Goal: Task Accomplishment & Management: Manage account settings

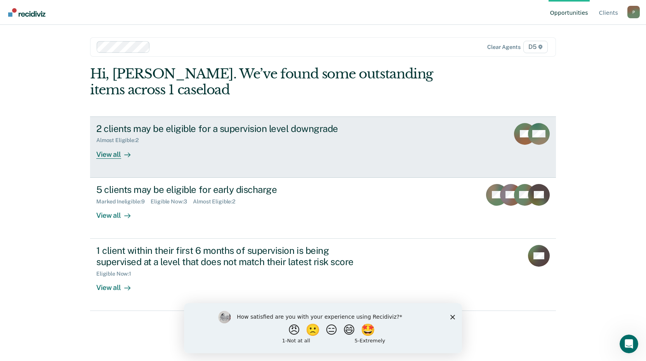
click at [110, 155] on div "View all" at bounding box center [118, 151] width 44 height 15
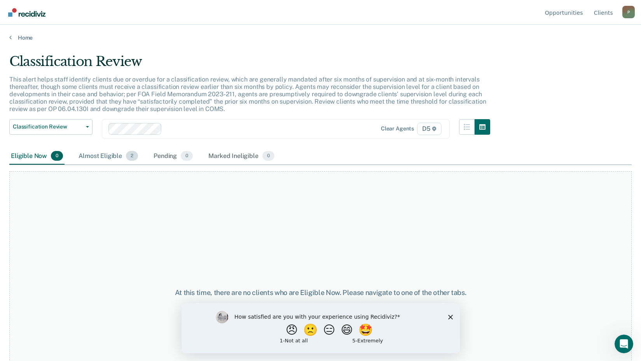
click at [92, 157] on div "Almost Eligible 2" at bounding box center [108, 156] width 63 height 17
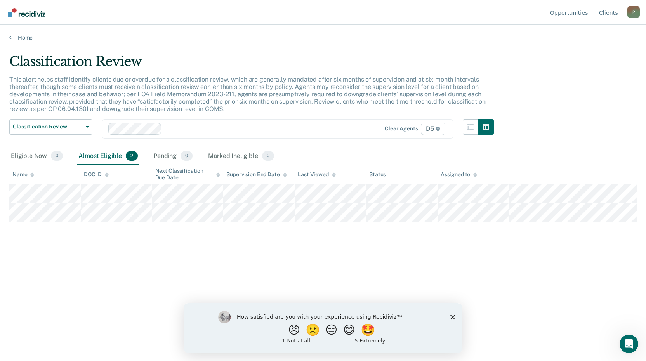
click at [453, 317] on polygon "Close survey" at bounding box center [453, 317] width 5 height 5
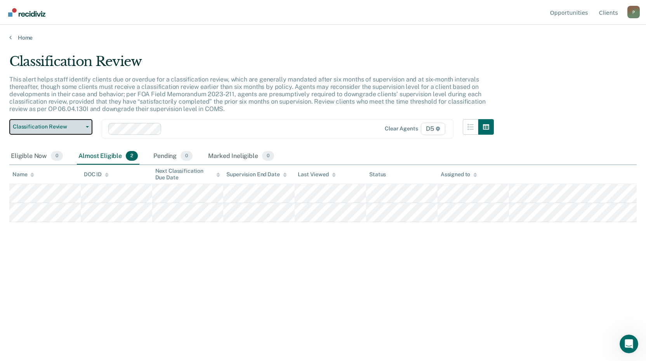
click at [41, 127] on span "Classification Review" at bounding box center [48, 127] width 70 height 7
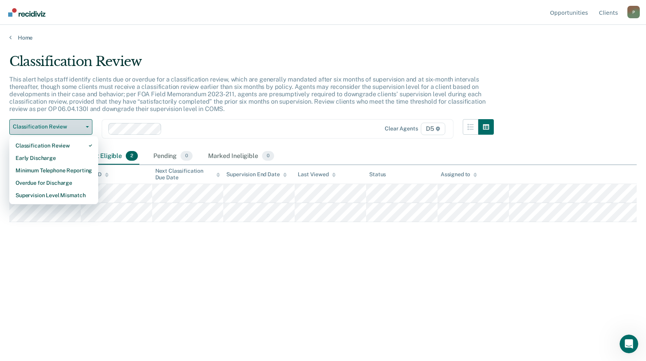
click at [41, 127] on span "Classification Review" at bounding box center [48, 127] width 70 height 7
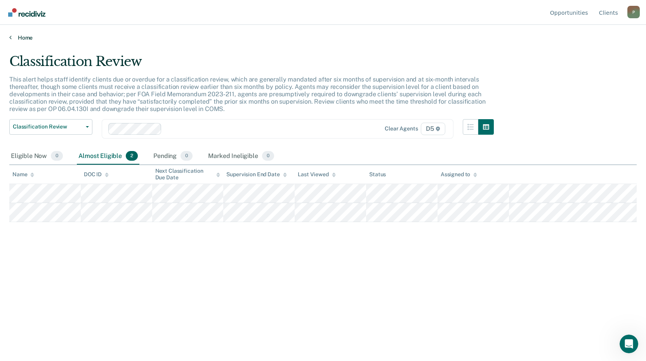
click at [9, 37] on icon at bounding box center [10, 37] width 2 height 6
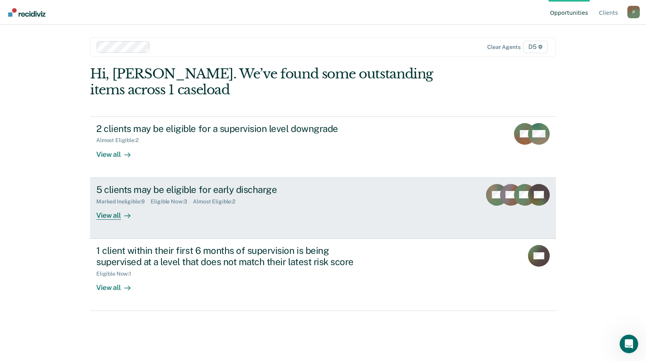
click at [107, 214] on div "View all" at bounding box center [118, 212] width 44 height 15
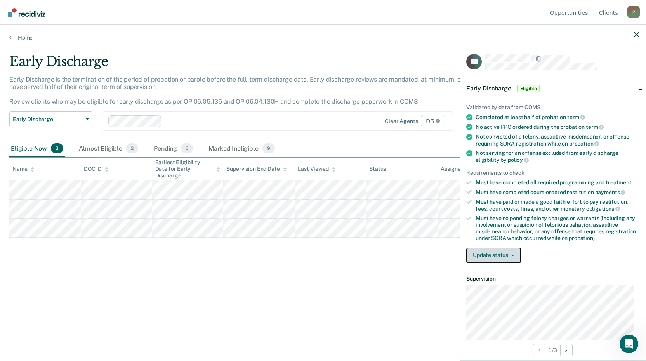
click at [499, 258] on button "Update status" at bounding box center [493, 256] width 55 height 16
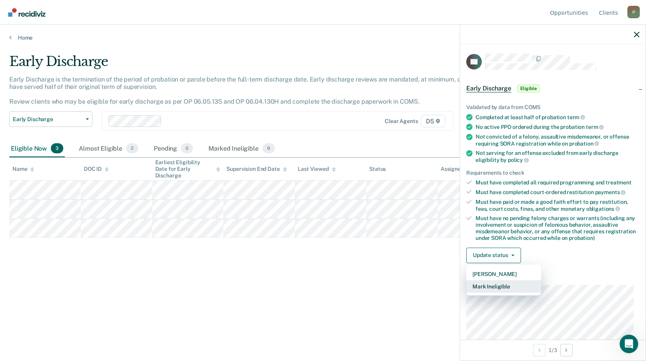
click at [497, 287] on button "Mark Ineligible" at bounding box center [503, 286] width 75 height 12
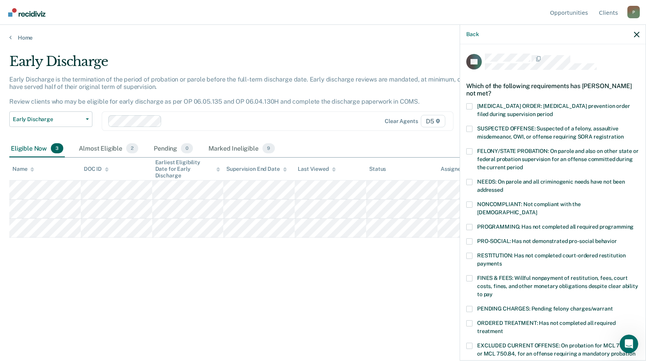
click at [470, 204] on span at bounding box center [469, 205] width 6 height 6
click at [537, 210] on input "NONCOMPLIANT: Not compliant with the [DEMOGRAPHIC_DATA]" at bounding box center [537, 210] width 0 height 0
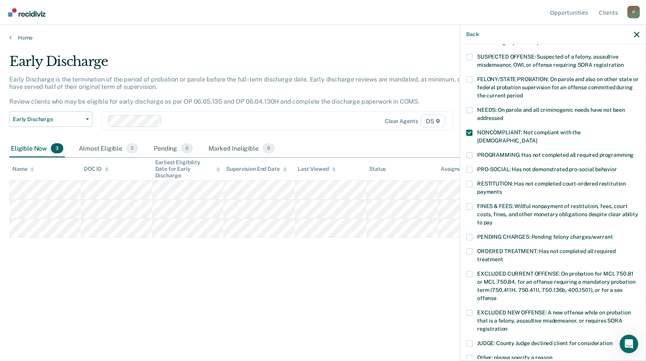
scroll to position [78, 0]
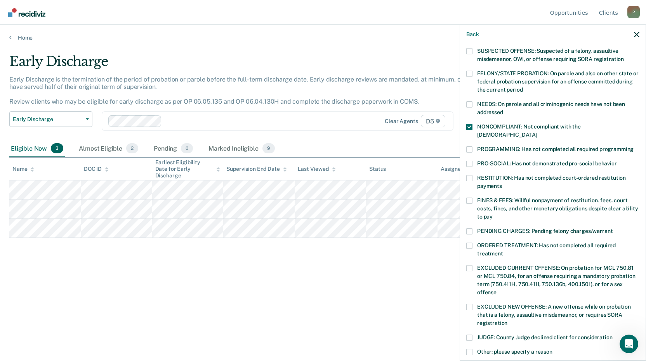
click at [472, 198] on span at bounding box center [469, 201] width 6 height 6
click at [493, 214] on input "FINES & FEES: Willful nonpayment of restitution, fees, court costs, fines, and …" at bounding box center [493, 214] width 0 height 0
click at [473, 175] on label "RESTITUTION: Has not completed court-ordered restitution payments" at bounding box center [552, 183] width 173 height 16
click at [502, 183] on input "RESTITUTION: Has not completed court-ordered restitution payments" at bounding box center [502, 183] width 0 height 0
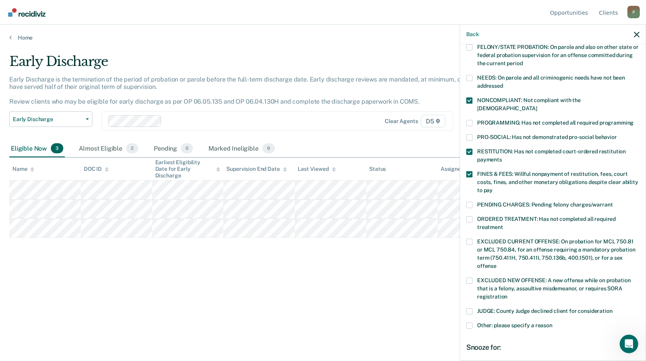
scroll to position [117, 0]
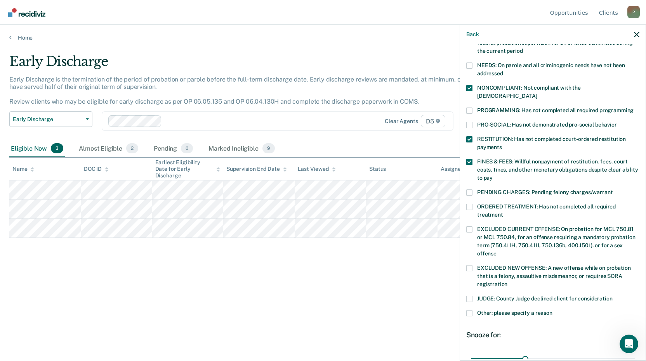
click at [473, 310] on label "Other: please specify a reason" at bounding box center [552, 314] width 173 height 8
click at [553, 310] on input "Other: please specify a reason" at bounding box center [553, 310] width 0 height 0
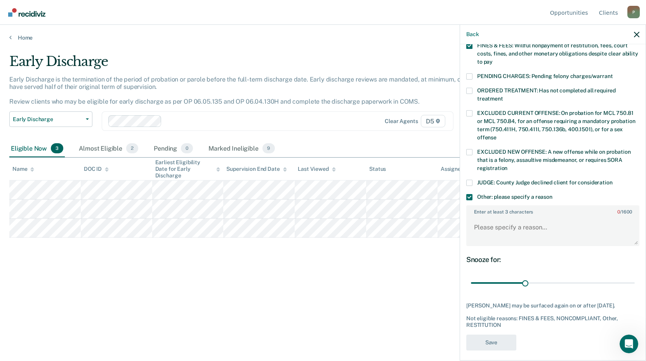
scroll to position [233, 0]
click at [497, 206] on label "Enter at least 3 characters 0 / 1600" at bounding box center [553, 210] width 172 height 9
click at [497, 216] on textarea "Enter at least 3 characters 0 / 1600" at bounding box center [553, 230] width 172 height 29
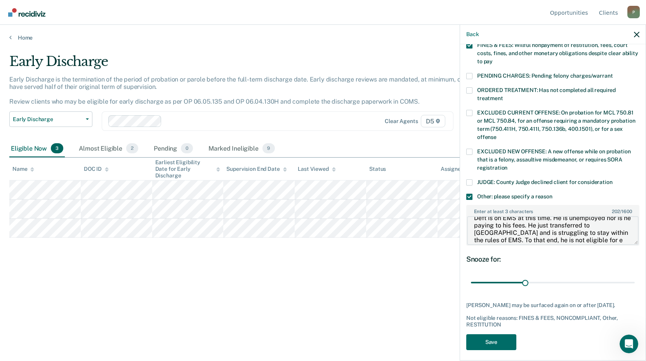
scroll to position [16, 0]
type textarea "Deft is on EMS at this time. He is unemployed nor is he paying to his fees. He …"
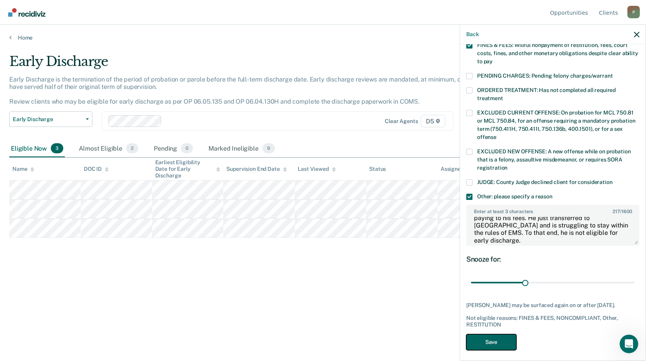
click at [473, 338] on button "Save" at bounding box center [491, 342] width 50 height 16
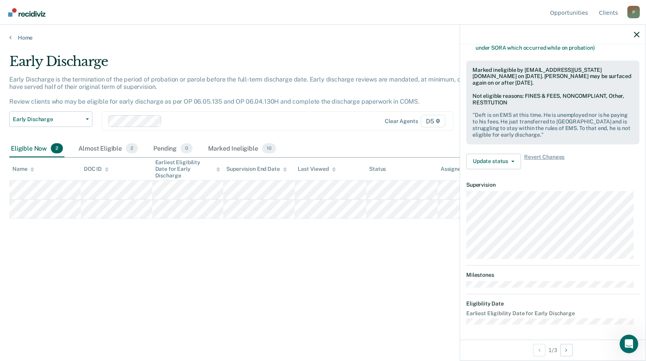
scroll to position [94, 0]
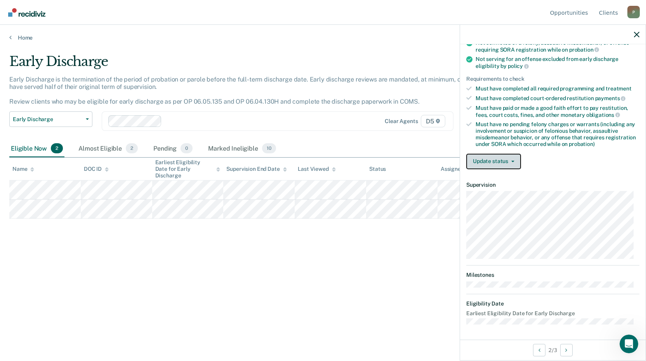
click at [491, 156] on button "Update status" at bounding box center [493, 162] width 55 height 16
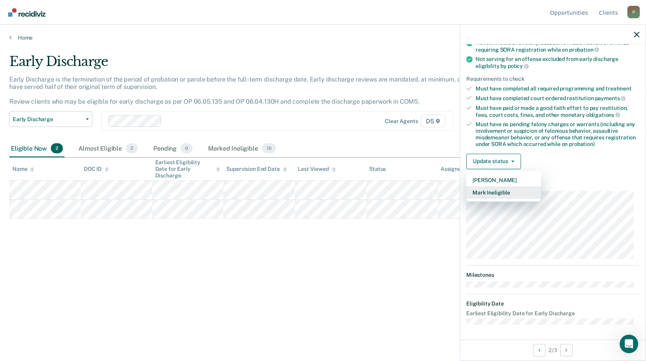
click at [495, 192] on button "Mark Ineligible" at bounding box center [503, 192] width 75 height 12
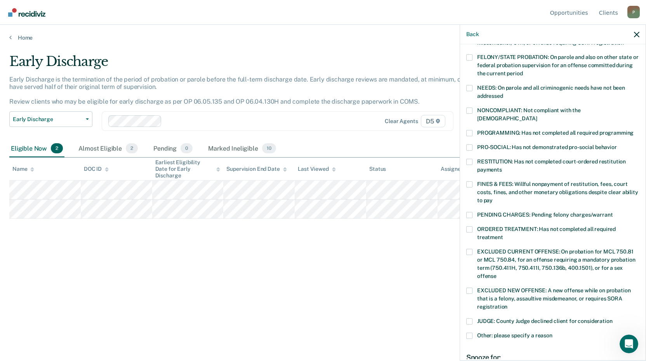
click at [471, 333] on span at bounding box center [469, 336] width 6 height 6
click at [553, 333] on input "Other: please specify a reason" at bounding box center [553, 333] width 0 height 0
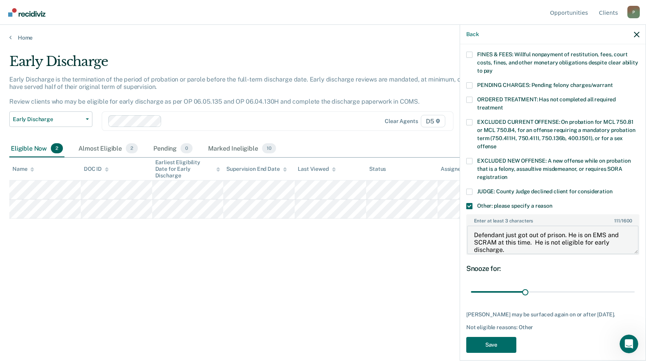
scroll to position [229, 0]
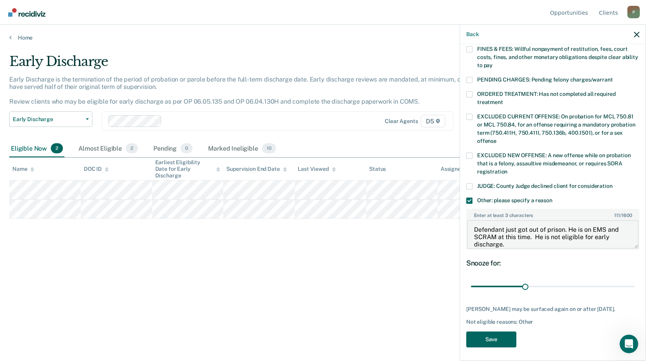
type textarea "Defendant just got out of prison. He is on EMS and SCRAM at this time. He is no…"
click at [505, 339] on button "Save" at bounding box center [491, 340] width 50 height 16
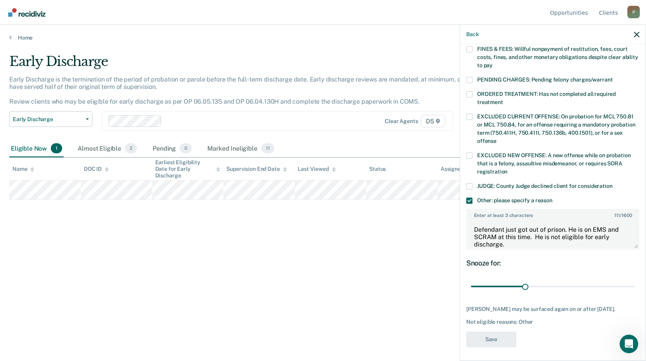
scroll to position [171, 0]
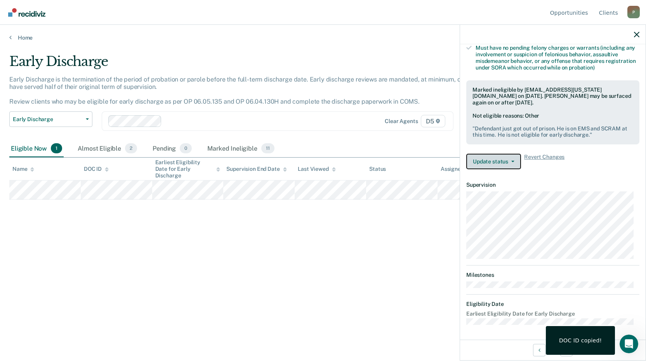
click at [479, 160] on button "Update status" at bounding box center [493, 162] width 55 height 16
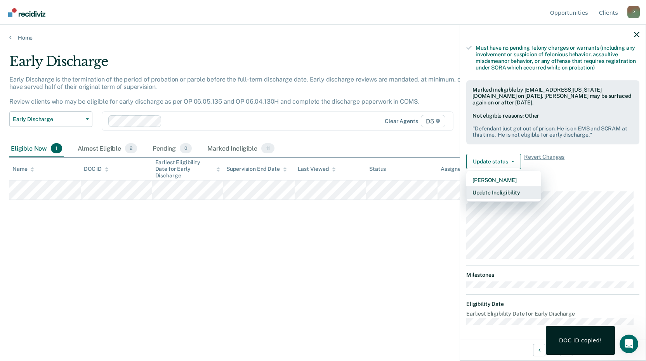
click at [480, 193] on button "Update Ineligibility" at bounding box center [503, 192] width 75 height 12
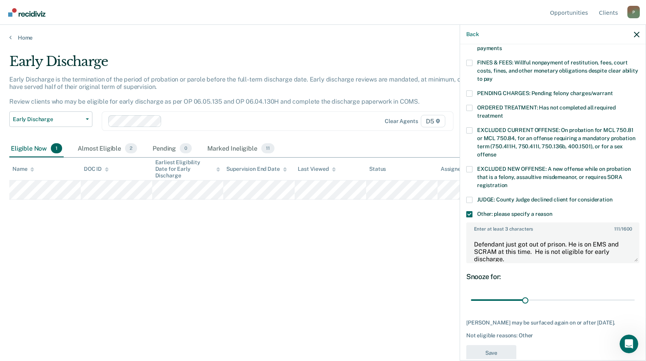
scroll to position [229, 0]
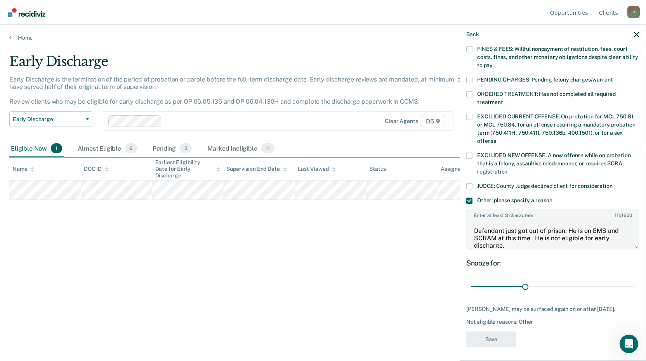
click at [319, 289] on div "Early Discharge Early Discharge is the termination of the period of probation o…" at bounding box center [323, 178] width 628 height 249
click at [634, 38] on div "Back" at bounding box center [553, 34] width 186 height 19
click at [636, 33] on icon "button" at bounding box center [636, 34] width 5 height 5
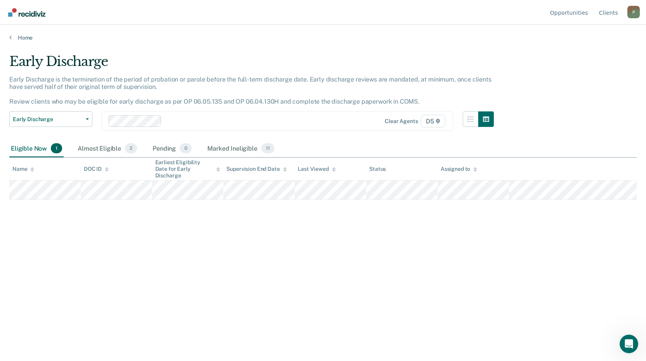
scroll to position [171, 0]
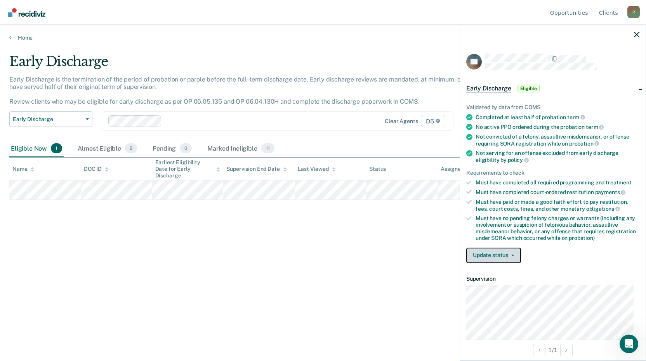
drag, startPoint x: 489, startPoint y: 254, endPoint x: 494, endPoint y: 275, distance: 22.0
click at [489, 257] on button "Update status" at bounding box center [493, 256] width 55 height 16
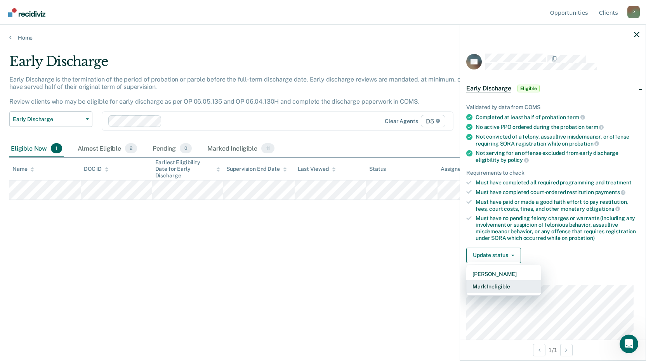
click at [496, 287] on button "Mark Ineligible" at bounding box center [503, 286] width 75 height 12
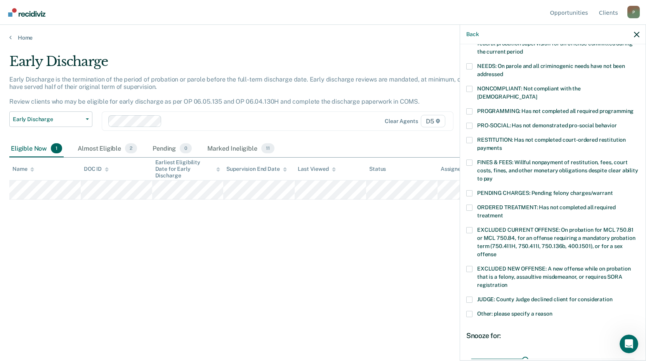
scroll to position [188, 0]
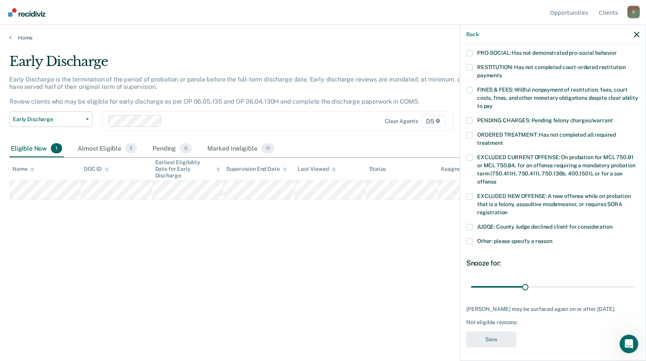
click at [469, 238] on span at bounding box center [469, 241] width 6 height 6
click at [553, 238] on input "Other: please specify a reason" at bounding box center [553, 238] width 0 height 0
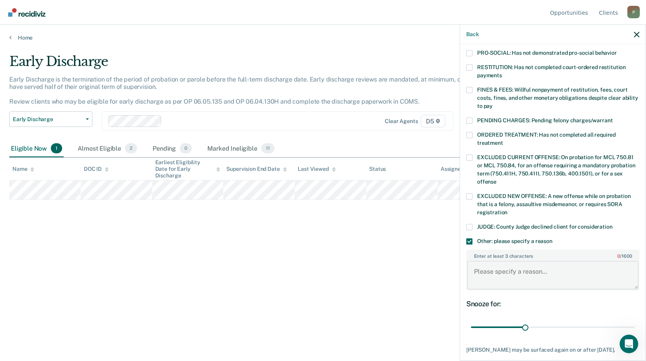
click at [513, 261] on textarea "Enter at least 3 characters 0 / 1600" at bounding box center [553, 275] width 172 height 29
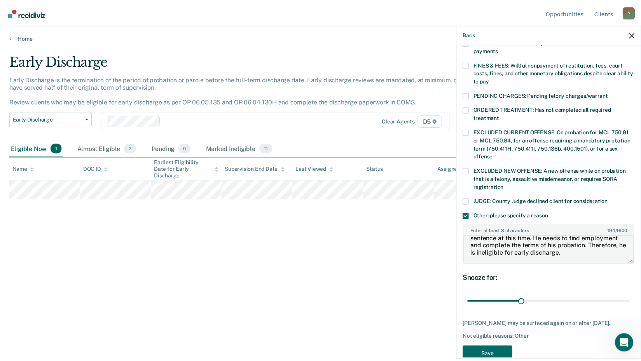
scroll to position [229, 0]
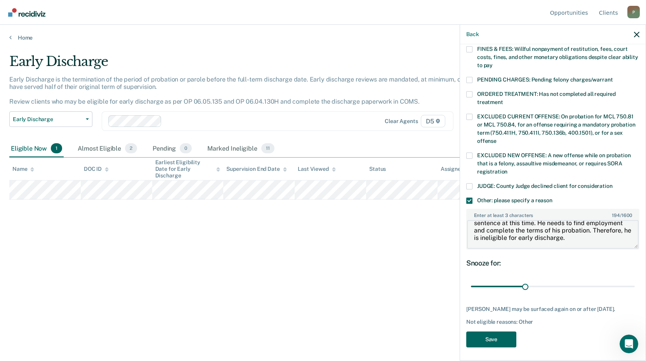
type textarea "Defendant just got out of jail. He is serving a SCRAM sentence at this time. He…"
click at [496, 334] on button "Save" at bounding box center [491, 340] width 50 height 16
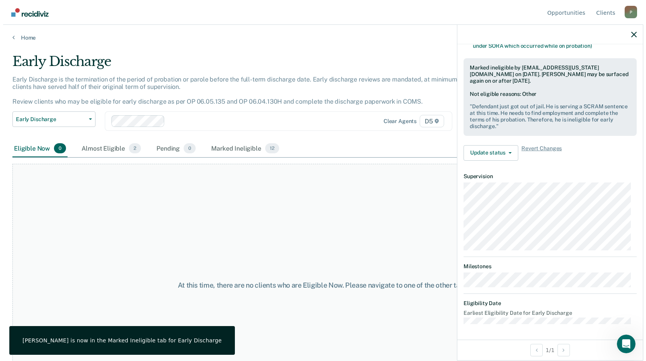
scroll to position [192, 0]
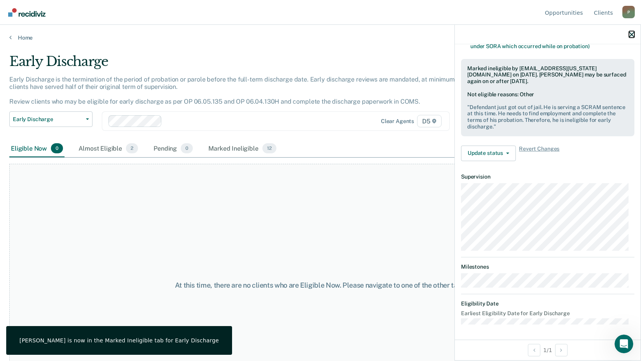
click at [634, 34] on icon "button" at bounding box center [630, 34] width 5 height 5
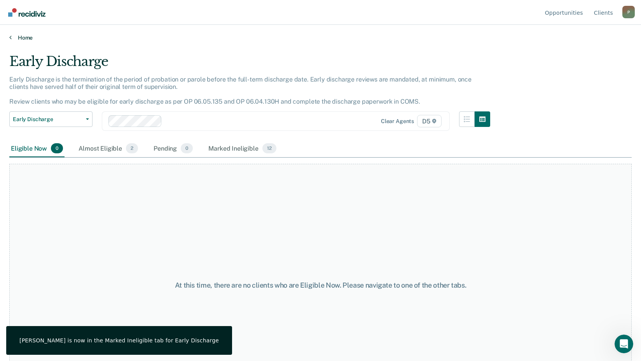
click at [24, 34] on link "Home" at bounding box center [320, 37] width 622 height 7
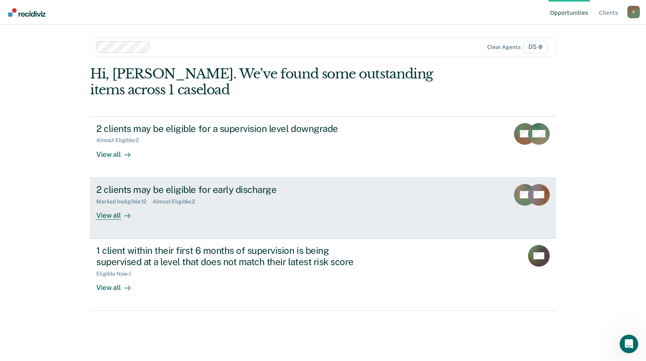
click at [109, 215] on div "View all" at bounding box center [118, 212] width 44 height 15
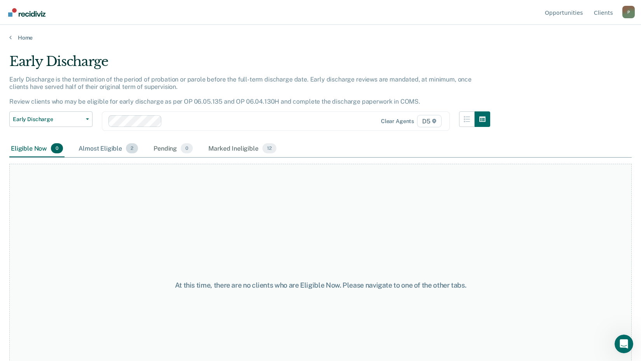
click at [111, 146] on div "Almost Eligible 2" at bounding box center [108, 148] width 63 height 17
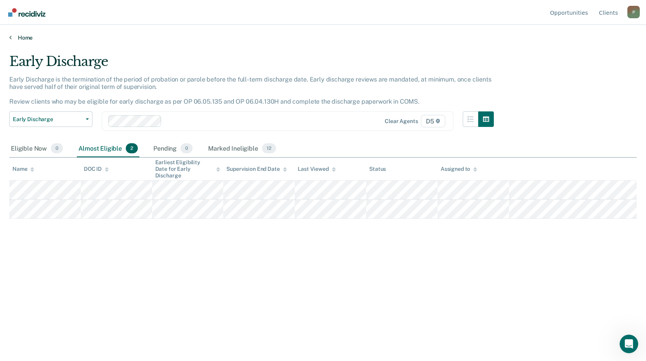
click at [19, 37] on link "Home" at bounding box center [323, 37] width 628 height 7
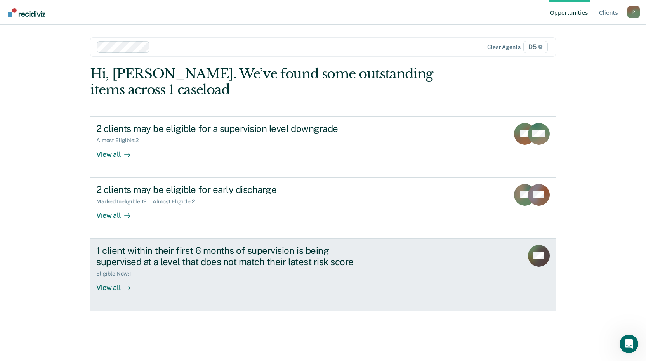
click at [116, 287] on div "View all" at bounding box center [118, 284] width 44 height 15
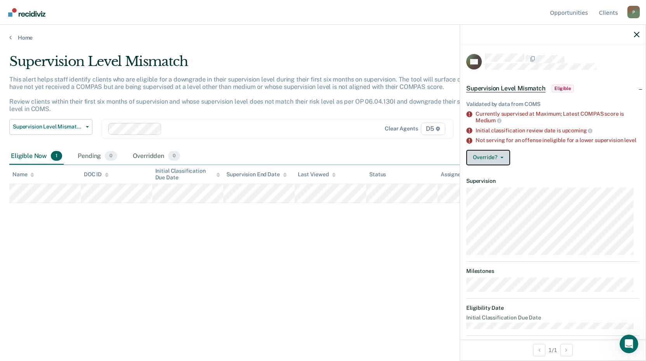
click at [486, 164] on button "Override?" at bounding box center [488, 158] width 44 height 16
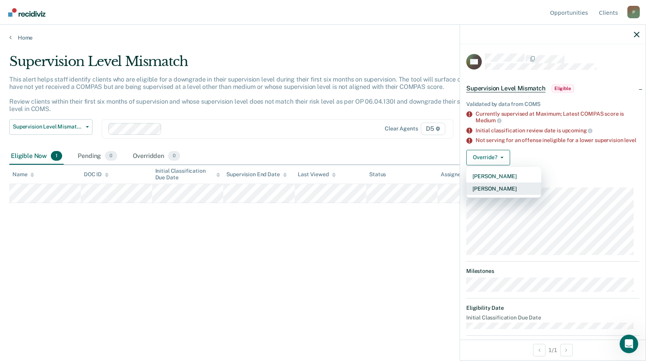
click at [496, 195] on button "[PERSON_NAME]" at bounding box center [503, 189] width 75 height 12
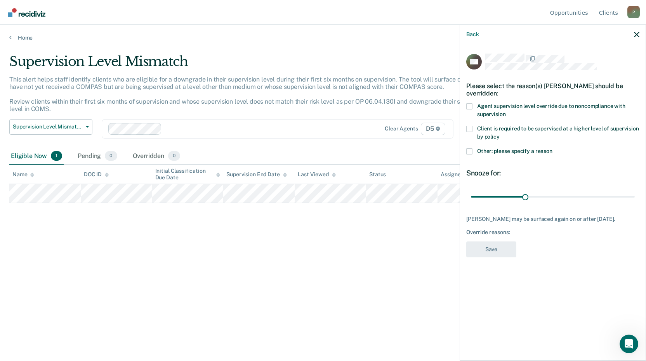
click at [471, 106] on span at bounding box center [469, 106] width 6 height 6
click at [506, 111] on input "Agent supervision level override due to noncompliance with supervision" at bounding box center [506, 111] width 0 height 0
click at [473, 127] on label "Client is required to be supervised at a higher level of supervision by policy" at bounding box center [552, 134] width 173 height 16
click at [500, 134] on input "Client is required to be supervised at a higher level of supervision by policy" at bounding box center [500, 134] width 0 height 0
click at [473, 150] on label "Other: please specify a reason" at bounding box center [552, 152] width 173 height 8
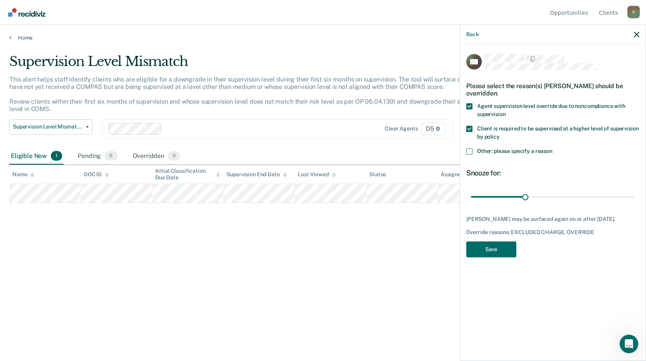
click at [553, 148] on input "Other: please specify a reason" at bounding box center [553, 148] width 0 height 0
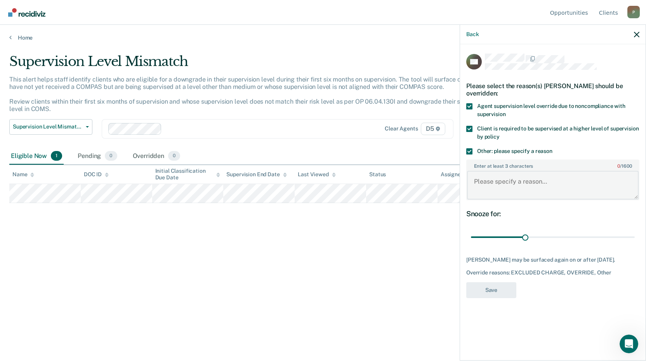
click at [505, 192] on textarea "Enter at least 3 characters 0 / 1600" at bounding box center [553, 185] width 172 height 29
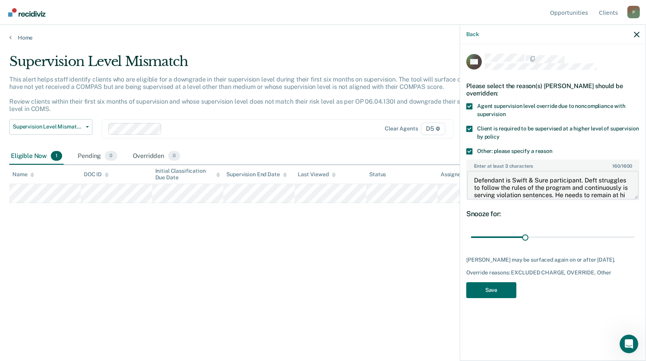
scroll to position [9, 0]
type textarea "Defendant is Swift & Sure participant. Deft struggles to follow the rules of th…"
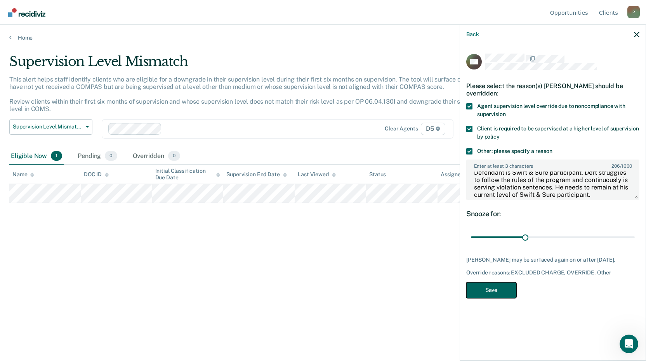
click at [496, 286] on button "Save" at bounding box center [491, 290] width 50 height 16
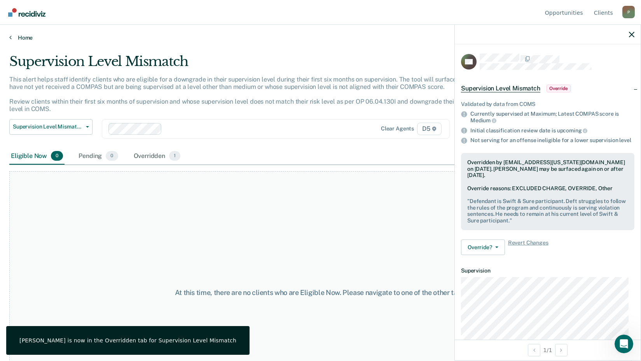
click at [25, 38] on link "Home" at bounding box center [320, 37] width 622 height 7
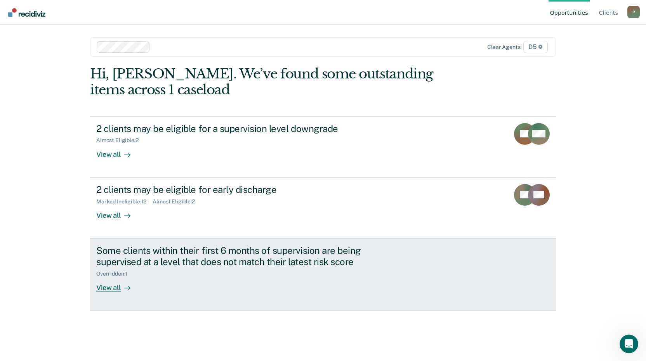
click at [118, 287] on div "View all" at bounding box center [118, 284] width 44 height 15
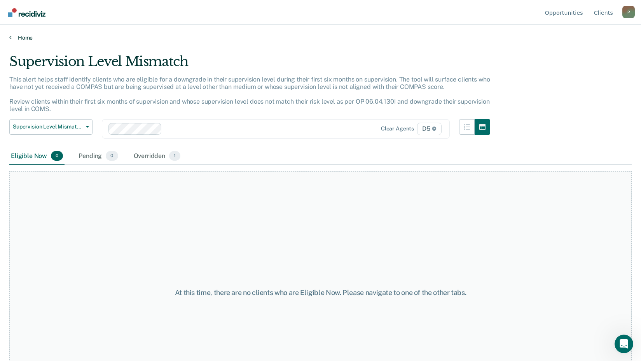
click at [21, 38] on link "Home" at bounding box center [320, 37] width 622 height 7
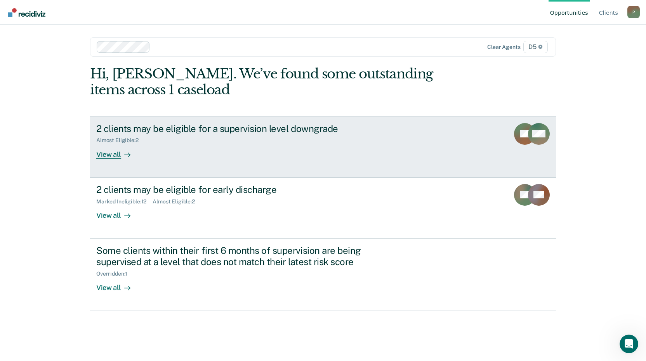
click at [119, 153] on div "View all" at bounding box center [118, 151] width 44 height 15
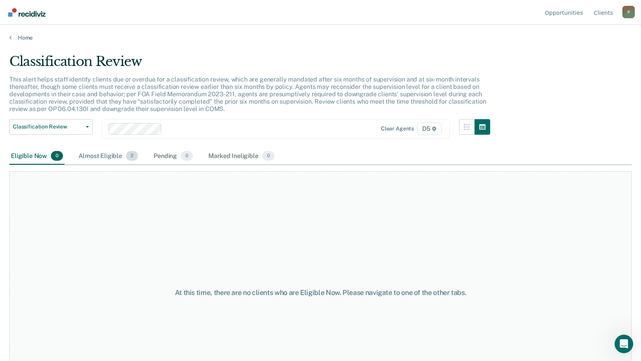
click at [109, 155] on div "Almost Eligible 2" at bounding box center [108, 156] width 63 height 17
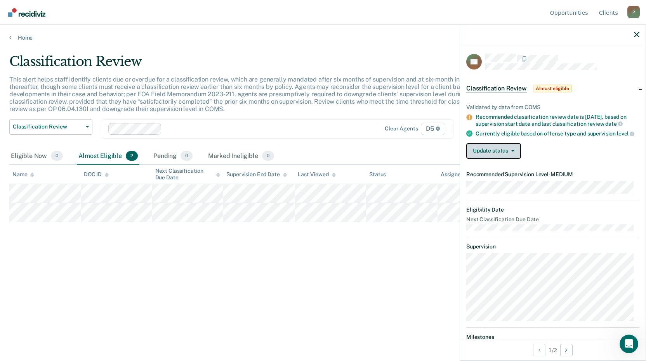
click at [503, 157] on button "Update status" at bounding box center [493, 151] width 55 height 16
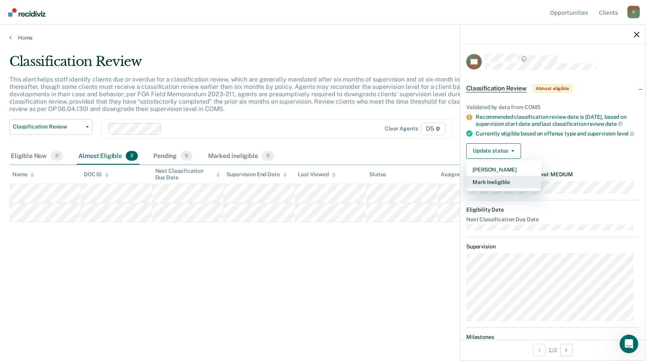
click at [501, 188] on button "Mark Ineligible" at bounding box center [503, 182] width 75 height 12
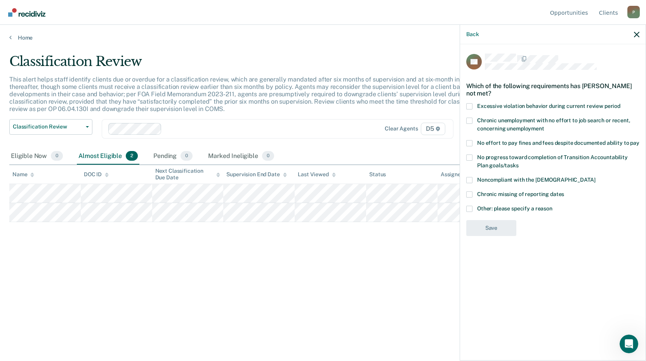
click at [466, 206] on span at bounding box center [469, 209] width 6 height 6
click at [553, 206] on input "Other: please specify a reason" at bounding box center [553, 206] width 0 height 0
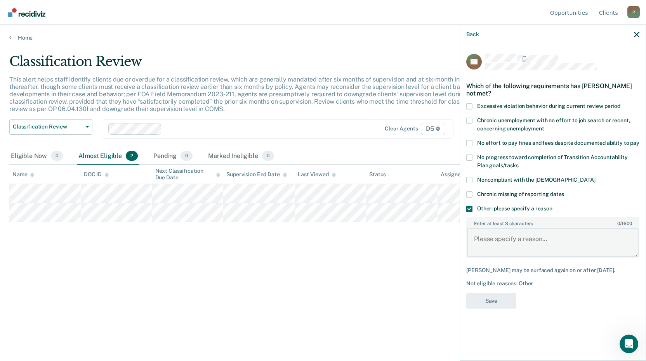
click at [503, 231] on textarea "Enter at least 3 characters 0 / 1600" at bounding box center [553, 242] width 172 height 29
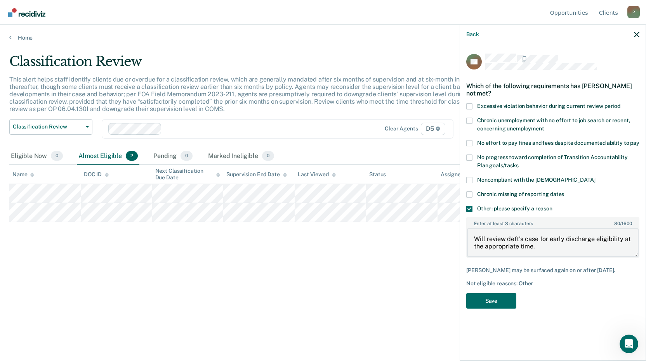
drag, startPoint x: 545, startPoint y: 240, endPoint x: 474, endPoint y: 231, distance: 71.6
click at [474, 231] on textarea "Will review deft's case for early discharge eligibility at the appropriate time." at bounding box center [553, 242] width 172 height 29
type textarea "Will review deft's case for early discharge eligibility at the appropriate time."
click at [503, 293] on button "Save" at bounding box center [491, 301] width 50 height 16
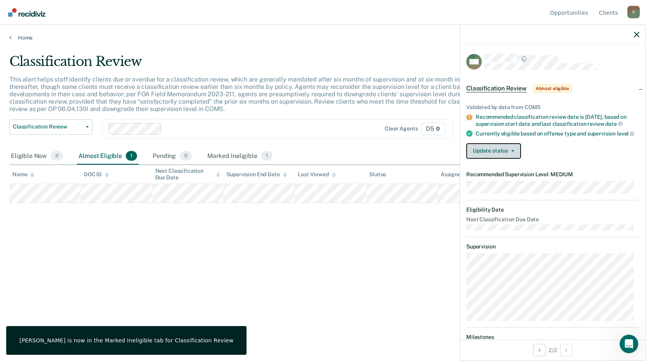
click at [506, 155] on button "Update status" at bounding box center [493, 151] width 55 height 16
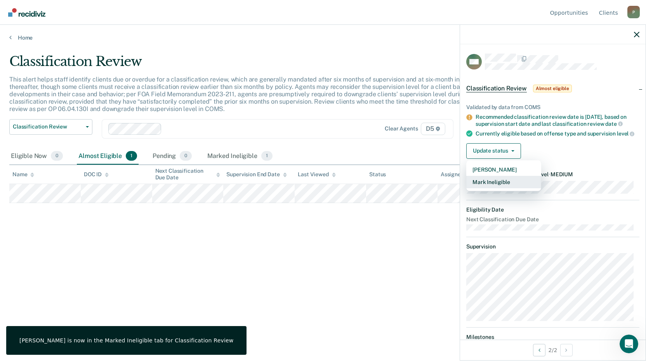
click at [486, 187] on button "Mark Ineligible" at bounding box center [503, 182] width 75 height 12
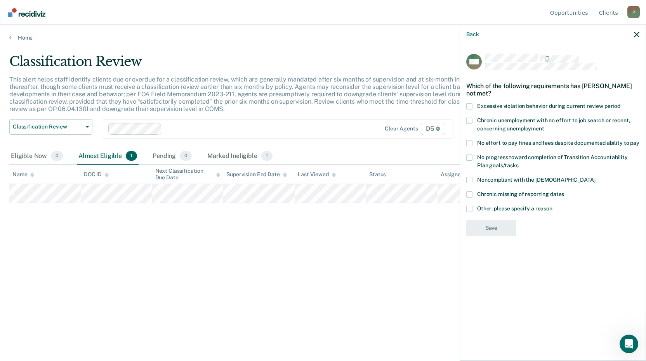
click at [470, 209] on span at bounding box center [469, 209] width 6 height 6
click at [553, 206] on input "Other: please specify a reason" at bounding box center [553, 206] width 0 height 0
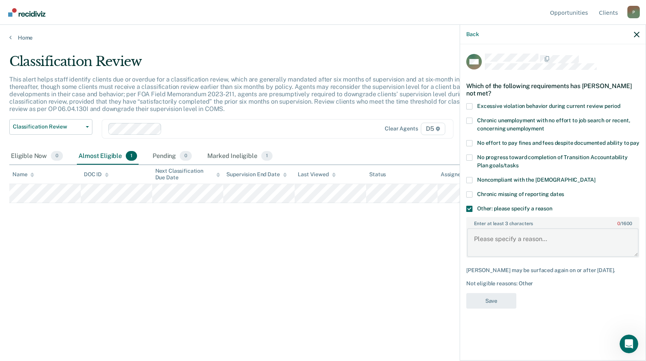
click at [505, 247] on textarea "Enter at least 3 characters 0 / 1600" at bounding box center [553, 242] width 172 height 29
paste textarea "Will review deft's case for early discharge eligibility at the appropriate time."
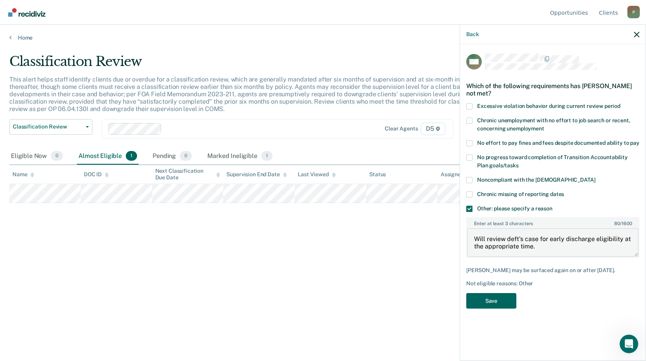
type textarea "Will review deft's case for early discharge eligibility at the appropriate time."
click at [498, 297] on button "Save" at bounding box center [491, 301] width 50 height 16
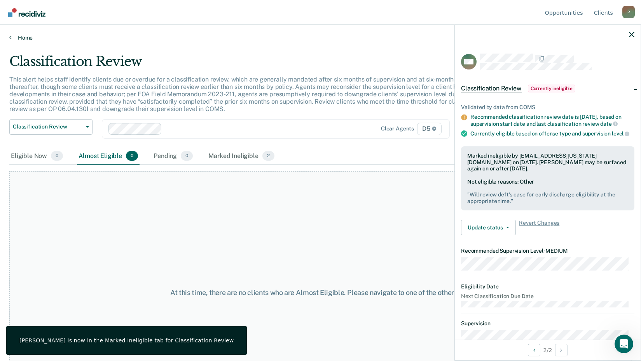
click at [29, 39] on link "Home" at bounding box center [320, 37] width 622 height 7
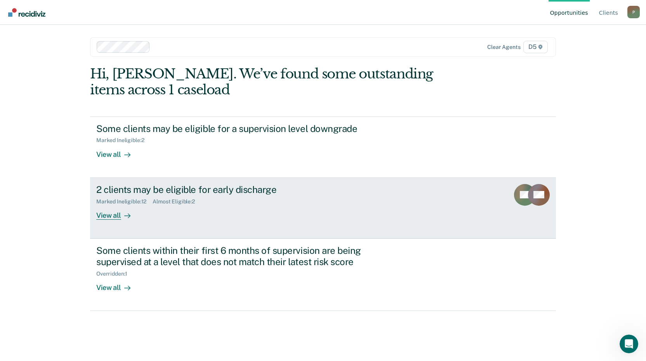
click at [112, 214] on div "View all" at bounding box center [118, 212] width 44 height 15
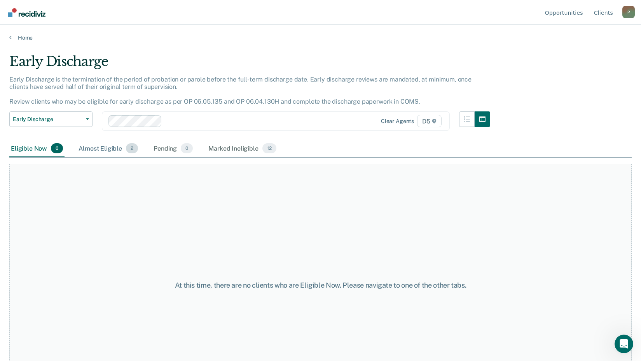
click at [109, 148] on div "Almost Eligible 2" at bounding box center [108, 148] width 63 height 17
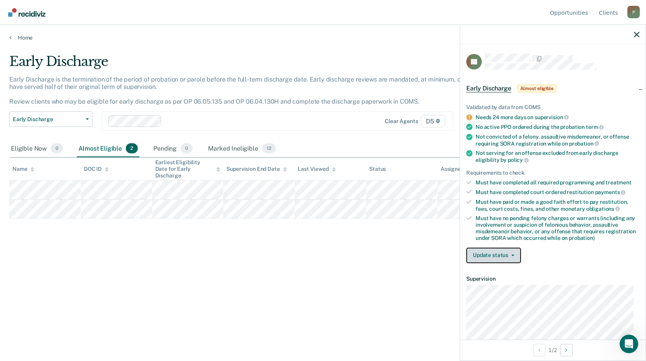
click at [471, 252] on button "Update status" at bounding box center [493, 256] width 55 height 16
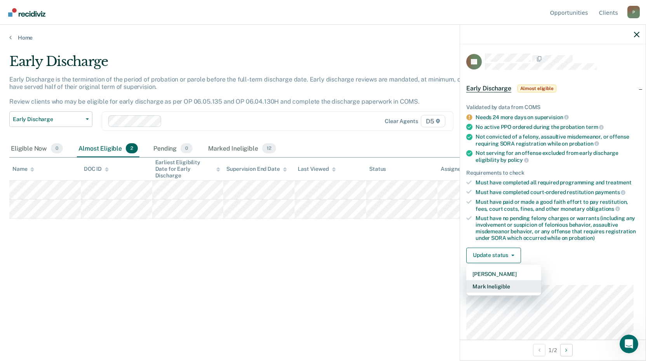
click at [480, 287] on button "Mark Ineligible" at bounding box center [503, 286] width 75 height 12
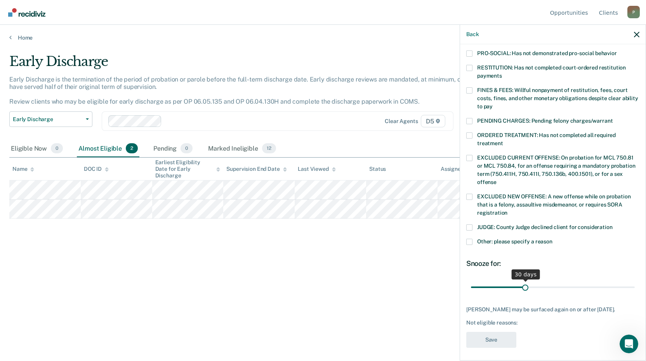
scroll to position [188, 0]
click at [470, 238] on span at bounding box center [469, 241] width 6 height 6
click at [553, 238] on input "Other: please specify a reason" at bounding box center [553, 238] width 0 height 0
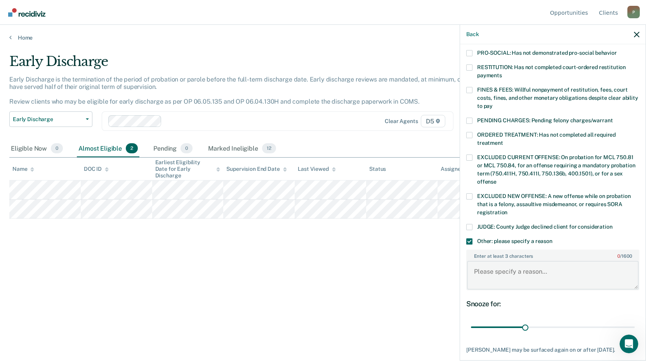
click at [516, 269] on textarea "Enter at least 3 characters 0 / 1600" at bounding box center [553, 275] width 172 height 29
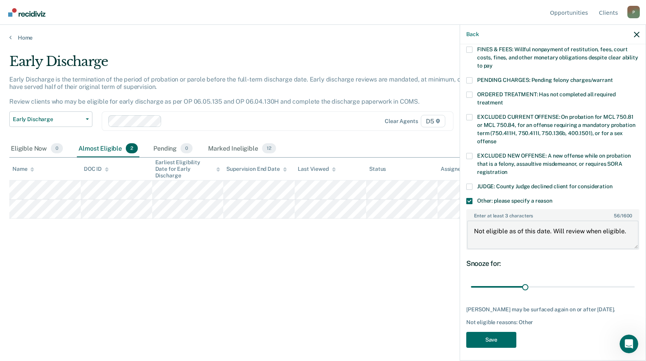
scroll to position [229, 0]
type textarea "Not eligible as of this date. Will review when eligible."
click at [498, 339] on button "Save" at bounding box center [491, 340] width 50 height 16
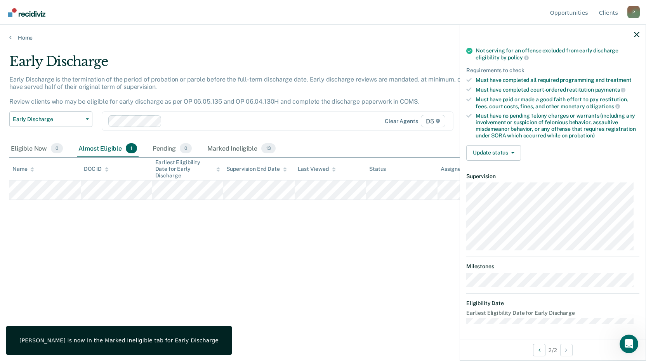
scroll to position [102, 0]
click at [489, 153] on button "Update status" at bounding box center [493, 154] width 55 height 16
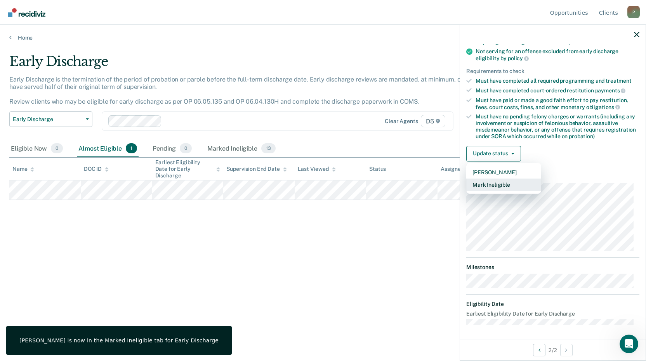
click at [489, 182] on button "Mark Ineligible" at bounding box center [503, 185] width 75 height 12
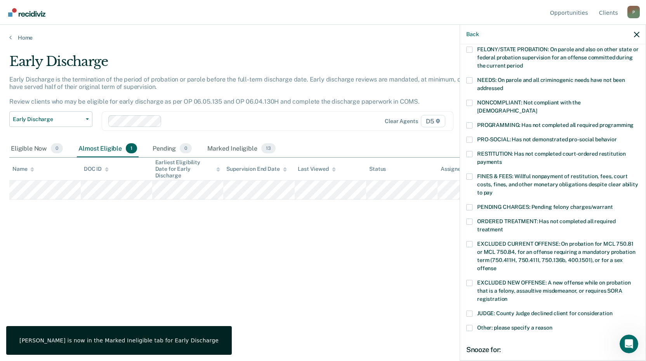
scroll to position [179, 0]
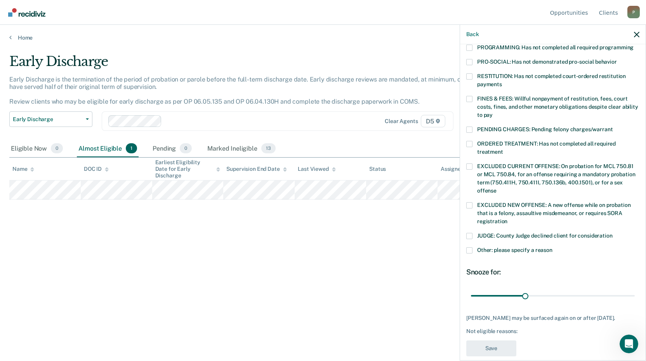
click at [467, 247] on span at bounding box center [469, 250] width 6 height 6
click at [553, 247] on input "Other: please specify a reason" at bounding box center [553, 247] width 0 height 0
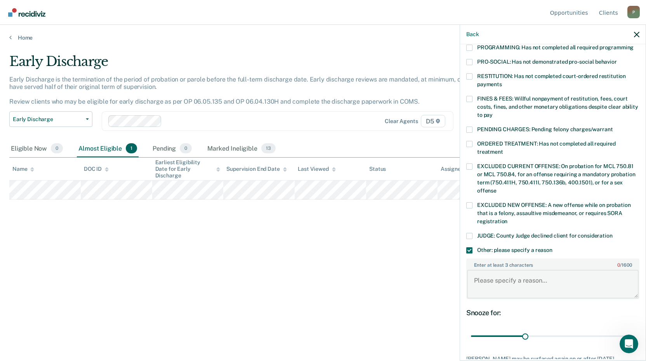
click at [489, 272] on textarea "Enter at least 3 characters 0 / 1600" at bounding box center [553, 284] width 172 height 29
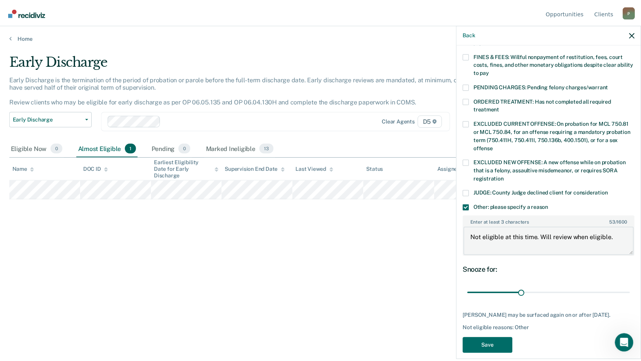
scroll to position [223, 0]
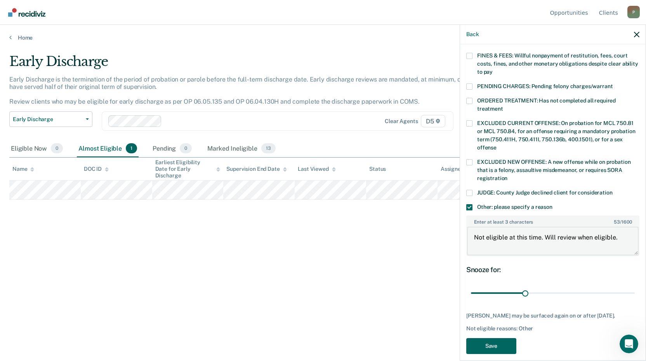
type textarea "Not eligible at this time. Will review when eligible."
click at [501, 338] on button "Save" at bounding box center [491, 346] width 50 height 16
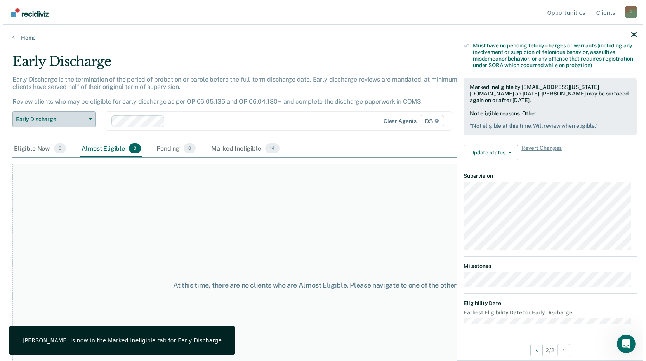
scroll to position [172, 0]
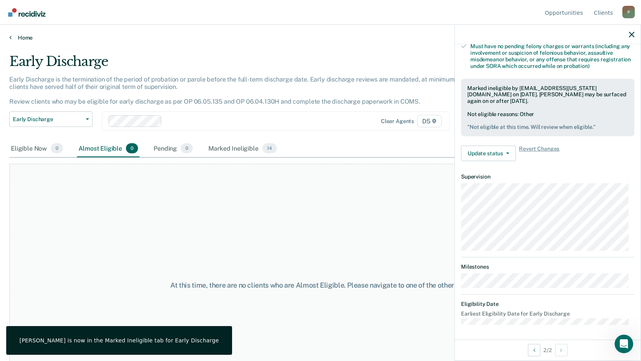
click at [23, 37] on link "Home" at bounding box center [320, 37] width 622 height 7
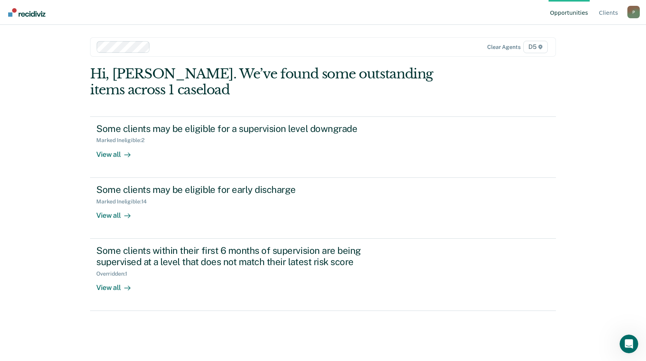
click at [637, 13] on div "P" at bounding box center [634, 12] width 12 height 12
click at [591, 59] on link "Log Out" at bounding box center [603, 61] width 50 height 7
